Goal: Information Seeking & Learning: Check status

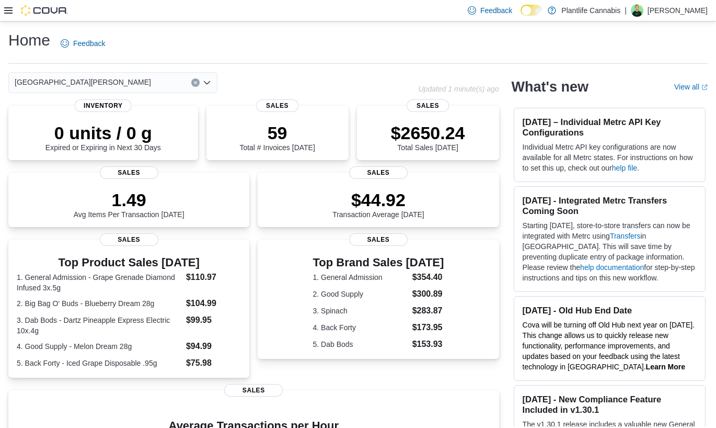
click at [7, 6] on icon at bounding box center [8, 10] width 8 height 8
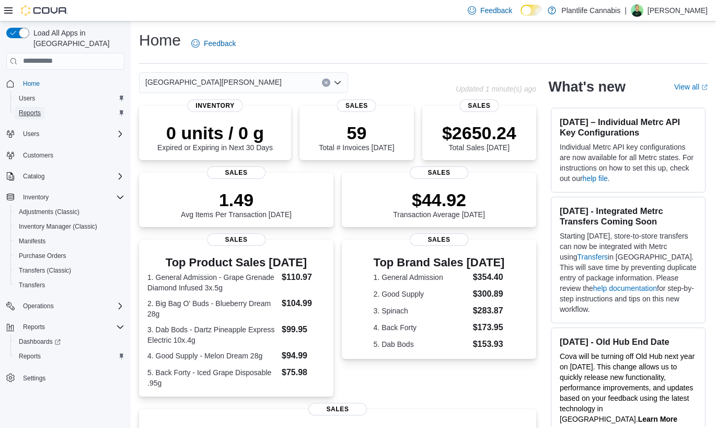
click at [42, 107] on link "Reports" at bounding box center [30, 113] width 30 height 13
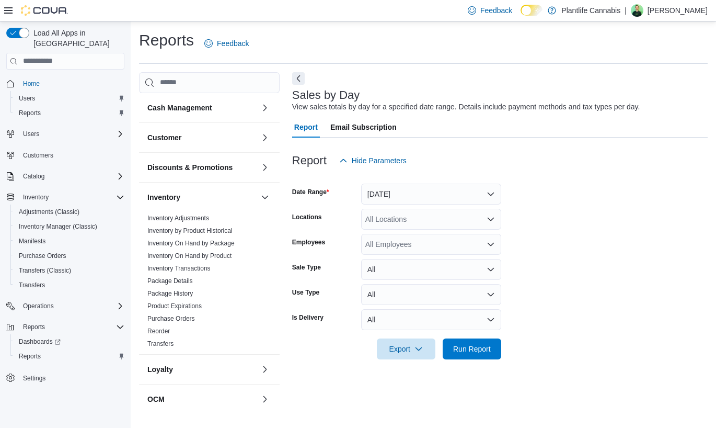
click at [6, 8] on icon at bounding box center [8, 10] width 8 height 8
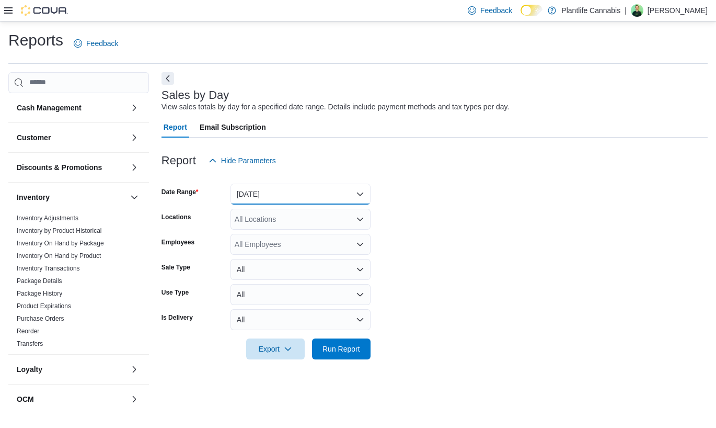
click at [281, 191] on button "[DATE]" at bounding box center [301, 194] width 140 height 21
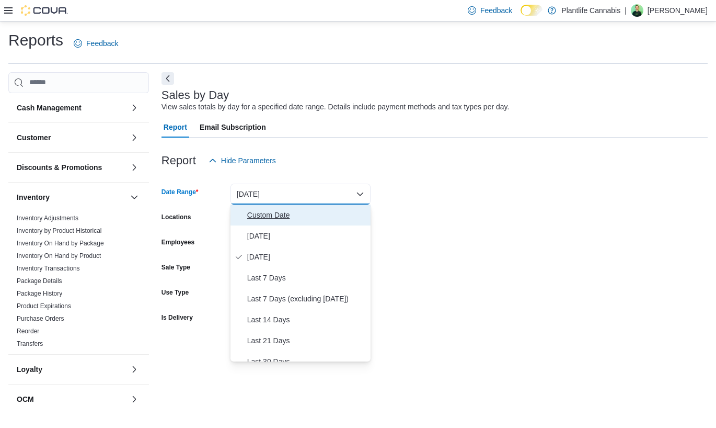
click at [276, 214] on span "Custom Date" at bounding box center [306, 215] width 119 height 13
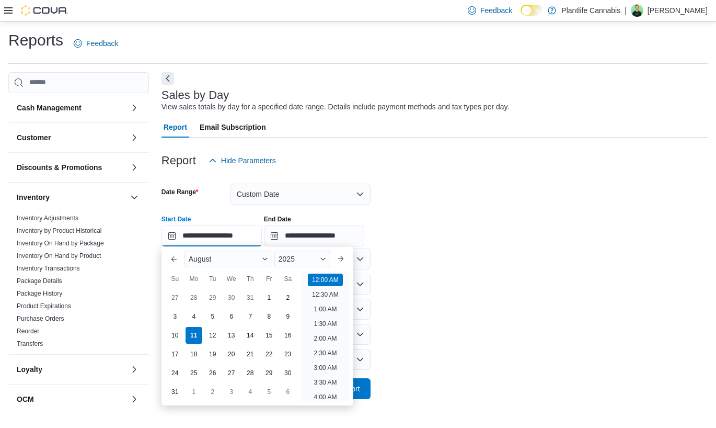
click at [233, 236] on input "**********" at bounding box center [212, 235] width 100 height 21
click at [332, 368] on li "2:00 PM" at bounding box center [326, 371] width 32 height 13
type input "**********"
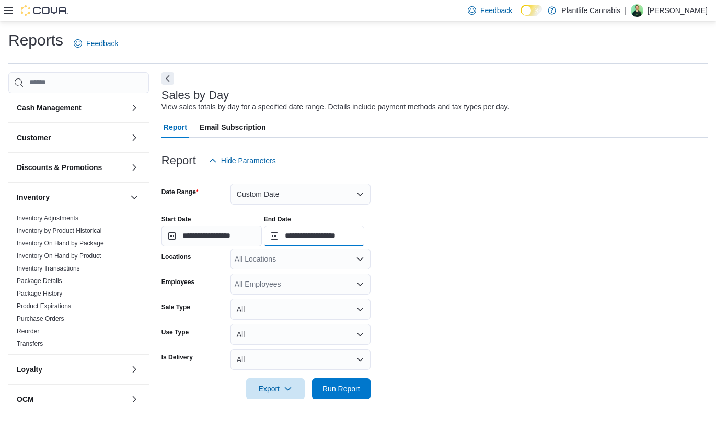
drag, startPoint x: 354, startPoint y: 236, endPoint x: 365, endPoint y: 243, distance: 12.5
click at [355, 236] on input "**********" at bounding box center [314, 235] width 100 height 21
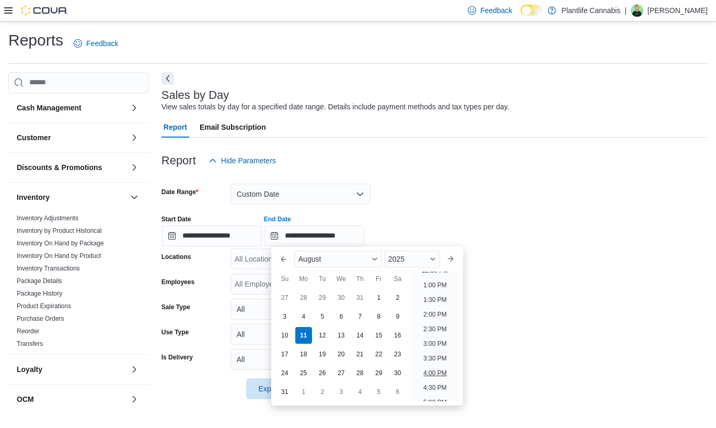
scroll to position [374, 0]
click at [437, 371] on li "4:00 PM" at bounding box center [435, 374] width 32 height 13
type input "**********"
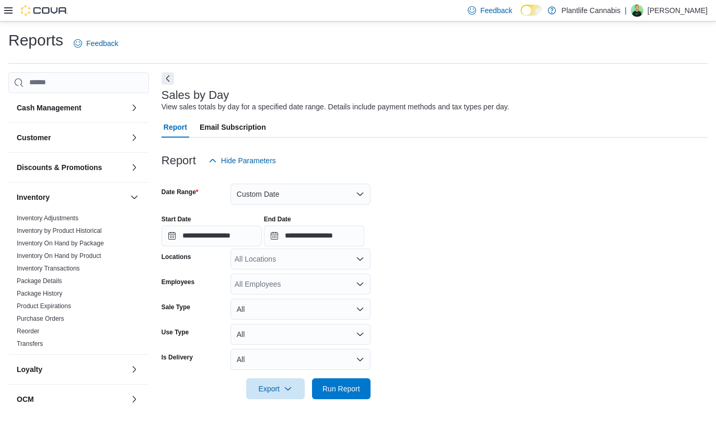
click at [278, 257] on div "All Locations" at bounding box center [301, 258] width 140 height 21
type input "****"
drag, startPoint x: 351, startPoint y: 276, endPoint x: 449, endPoint y: 279, distance: 97.8
click at [352, 276] on div "[GEOGRAPHIC_DATA][PERSON_NAME]" at bounding box center [301, 276] width 128 height 10
drag, startPoint x: 449, startPoint y: 279, endPoint x: 420, endPoint y: 317, distance: 47.8
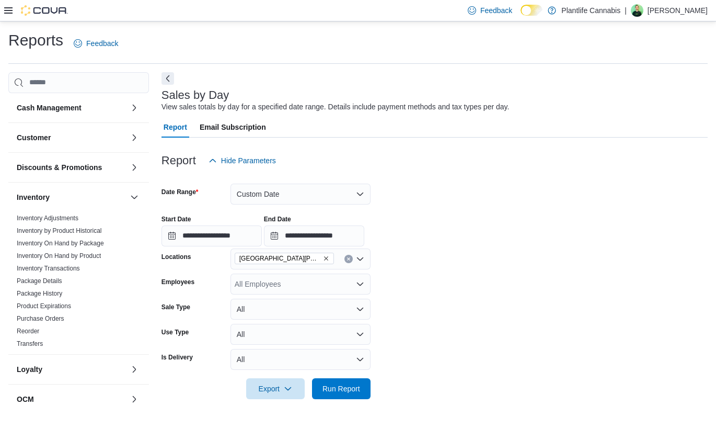
click at [448, 279] on form "**********" at bounding box center [435, 285] width 546 height 228
click at [359, 391] on span "Run Report" at bounding box center [342, 388] width 38 height 10
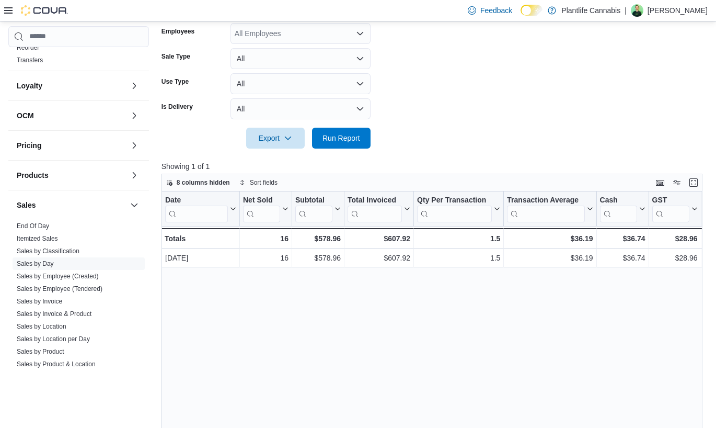
scroll to position [310, 0]
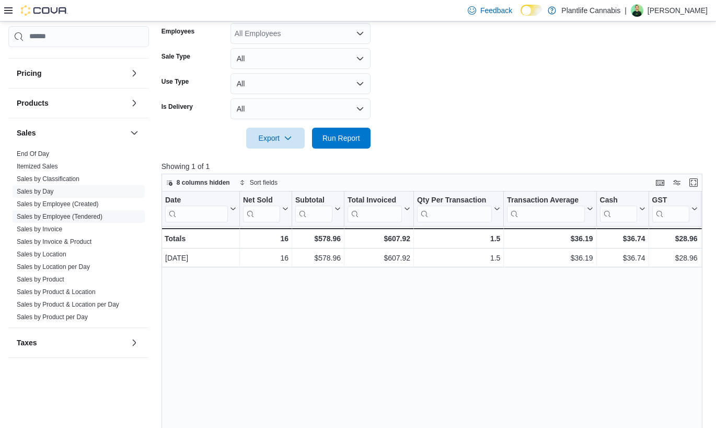
click at [68, 219] on link "Sales by Employee (Tendered)" at bounding box center [60, 216] width 86 height 7
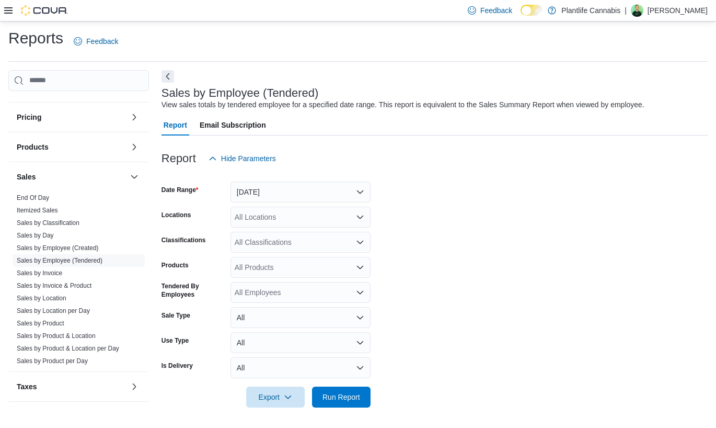
scroll to position [3, 0]
drag, startPoint x: 270, startPoint y: 185, endPoint x: 272, endPoint y: 194, distance: 9.8
click at [270, 186] on button "[DATE]" at bounding box center [301, 191] width 140 height 21
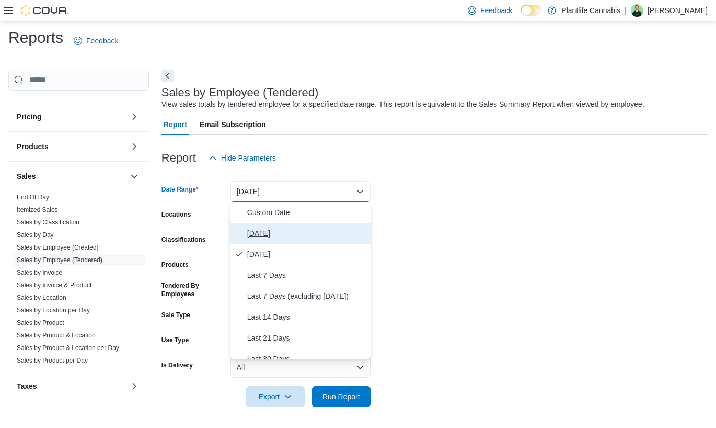
click at [279, 224] on button "[DATE]" at bounding box center [301, 233] width 140 height 21
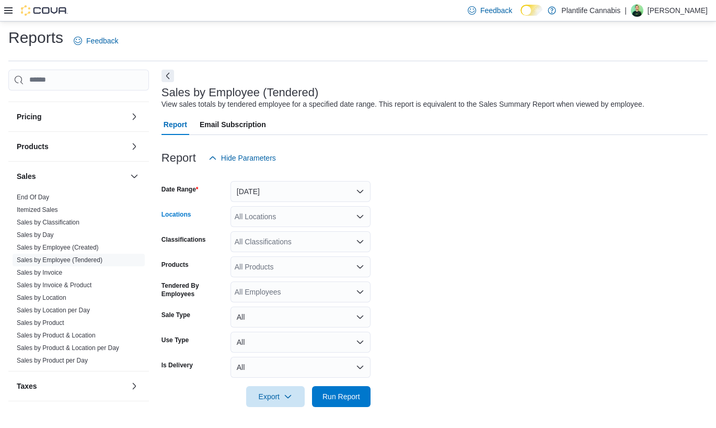
click at [276, 215] on div "All Locations" at bounding box center [301, 216] width 140 height 21
type input "****"
click at [317, 238] on span "[GEOGRAPHIC_DATA][PERSON_NAME]" at bounding box center [326, 234] width 136 height 10
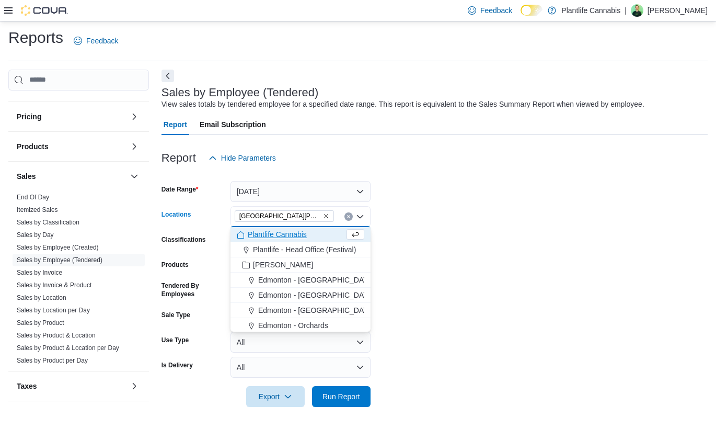
drag, startPoint x: 478, startPoint y: 268, endPoint x: 476, endPoint y: 280, distance: 11.6
click at [478, 271] on form "Date Range [DATE] Locations [GEOGRAPHIC_DATA][PERSON_NAME][GEOGRAPHIC_DATA] Com…" at bounding box center [435, 287] width 546 height 238
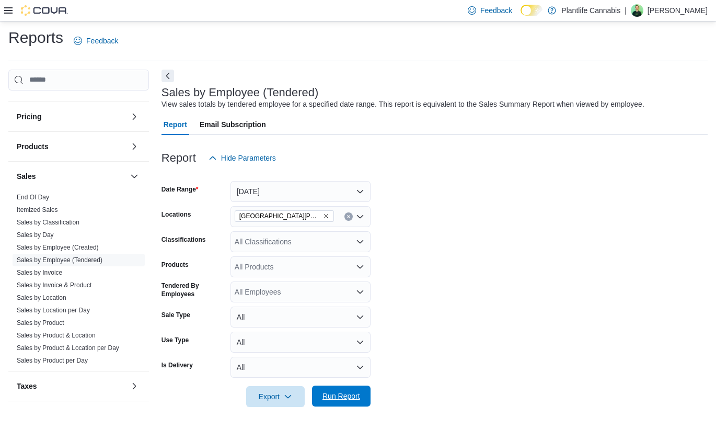
click at [360, 403] on span "Run Report" at bounding box center [341, 395] width 46 height 21
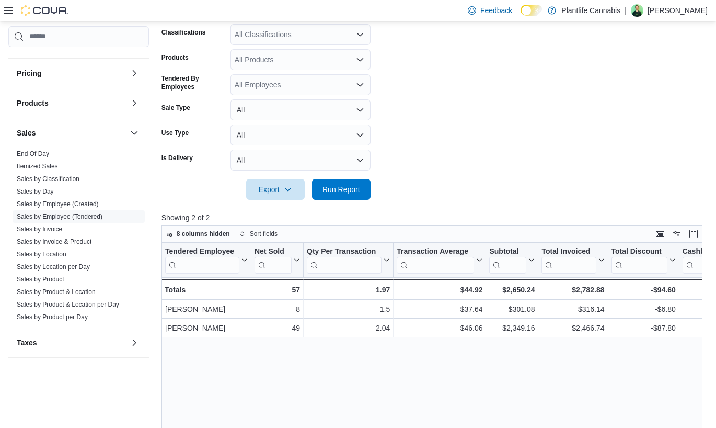
scroll to position [123, 0]
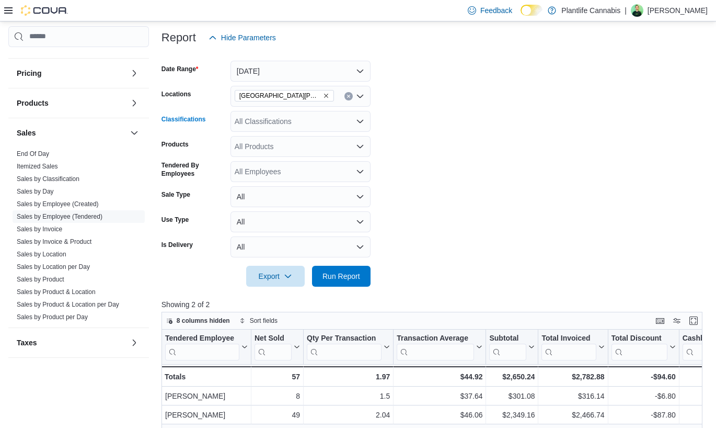
drag, startPoint x: 288, startPoint y: 120, endPoint x: 286, endPoint y: 130, distance: 10.1
click at [288, 120] on div "All Classifications" at bounding box center [301, 121] width 140 height 21
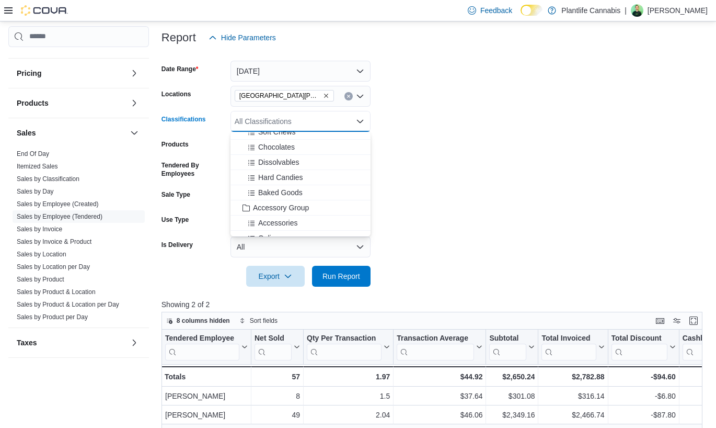
scroll to position [105, 0]
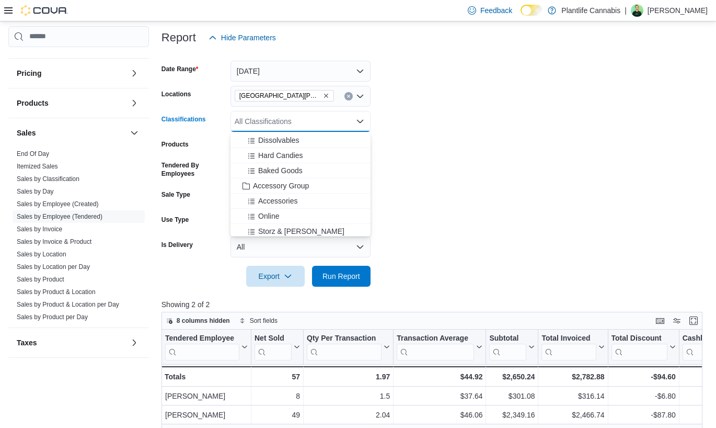
drag, startPoint x: 304, startPoint y: 185, endPoint x: 466, endPoint y: 196, distance: 163.0
click at [305, 185] on span "Accessory Group" at bounding box center [281, 185] width 56 height 10
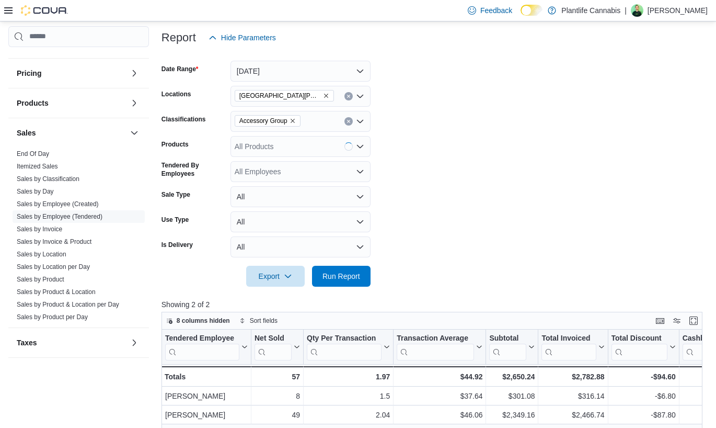
drag, startPoint x: 466, startPoint y: 196, endPoint x: 434, endPoint y: 225, distance: 43.3
click at [466, 196] on form "Date Range [DATE] Locations [GEOGRAPHIC_DATA][PERSON_NAME] Ridge Classification…" at bounding box center [435, 167] width 546 height 238
drag, startPoint x: 361, startPoint y: 273, endPoint x: 468, endPoint y: 211, distance: 123.9
click at [361, 273] on span "Run Report" at bounding box center [341, 276] width 46 height 21
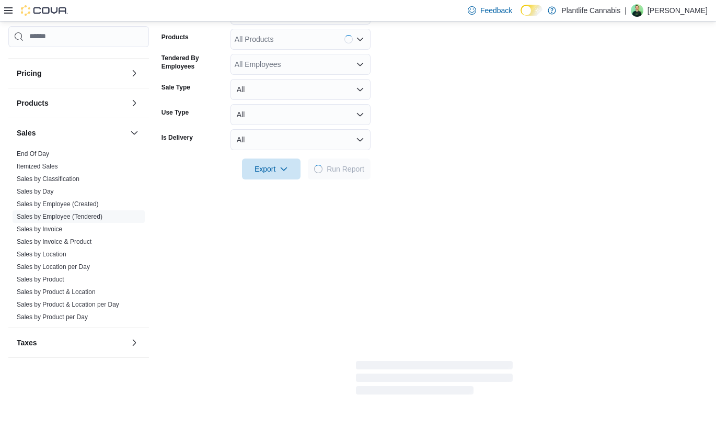
scroll to position [238, 0]
